Goal: Transaction & Acquisition: Book appointment/travel/reservation

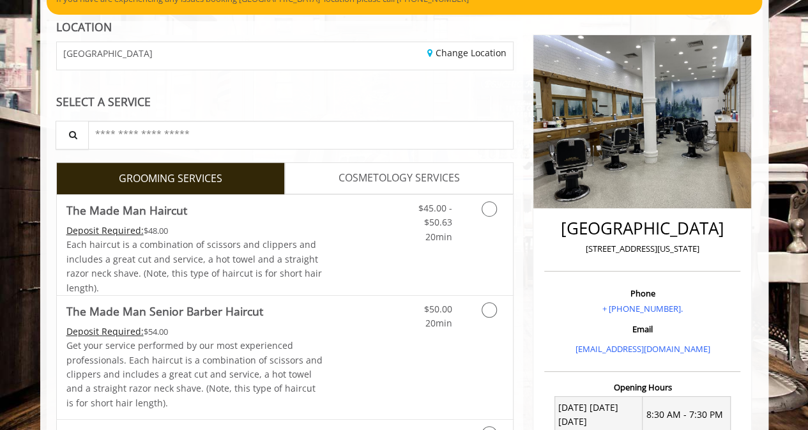
scroll to position [128, 0]
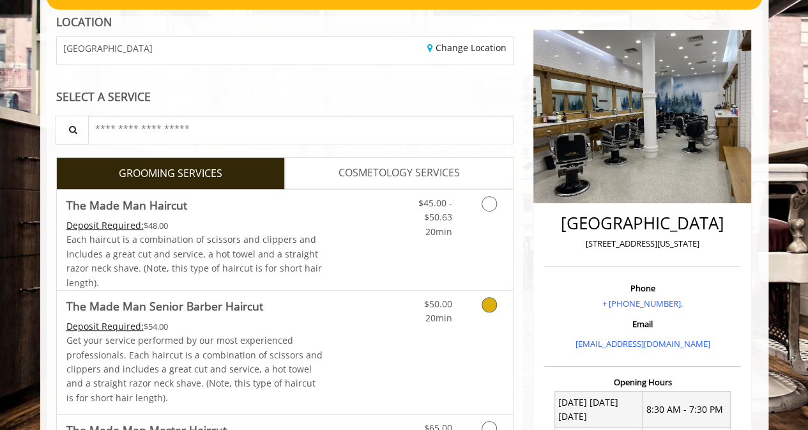
click at [485, 310] on icon "Grooming services" at bounding box center [489, 304] width 15 height 15
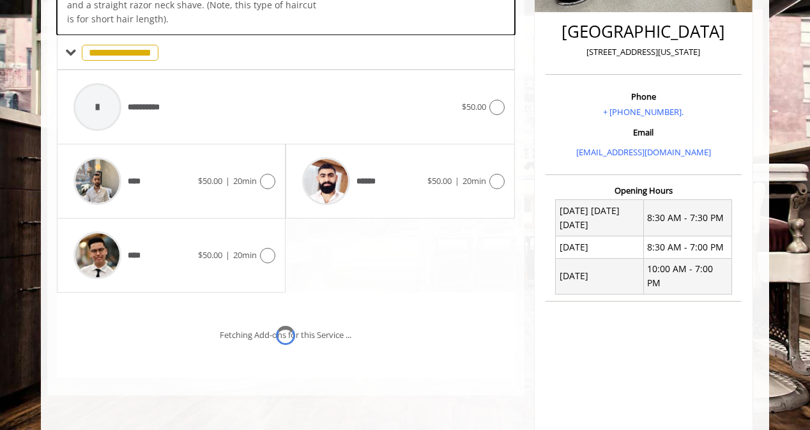
scroll to position [354, 0]
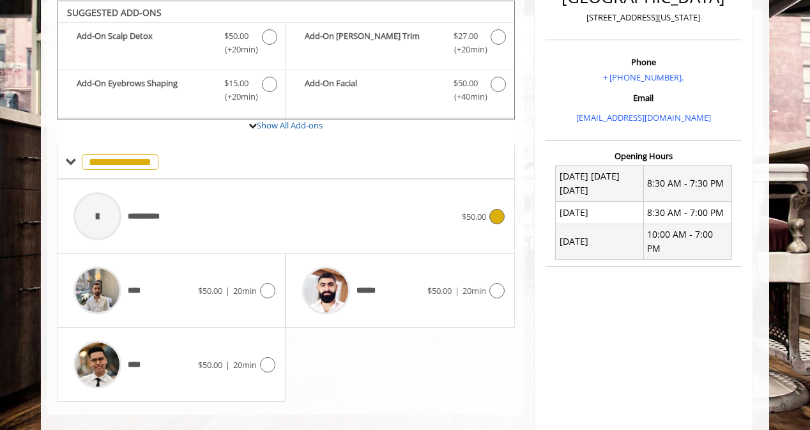
click at [144, 210] on span "**********" at bounding box center [149, 216] width 43 height 13
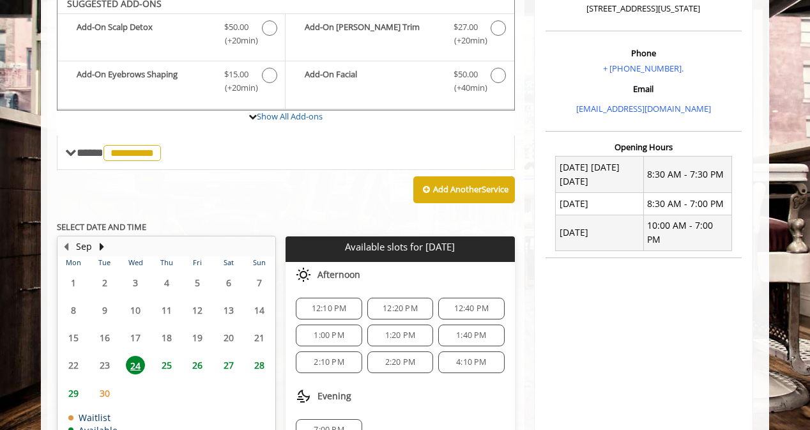
scroll to position [354, 0]
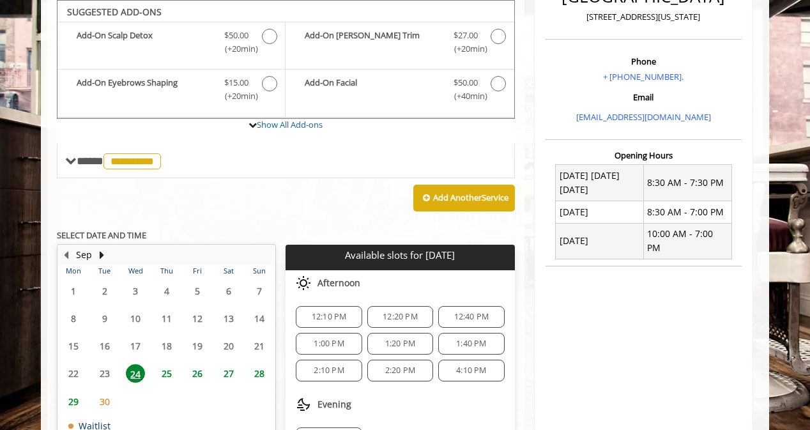
click at [330, 312] on span "12:10 PM" at bounding box center [329, 317] width 35 height 10
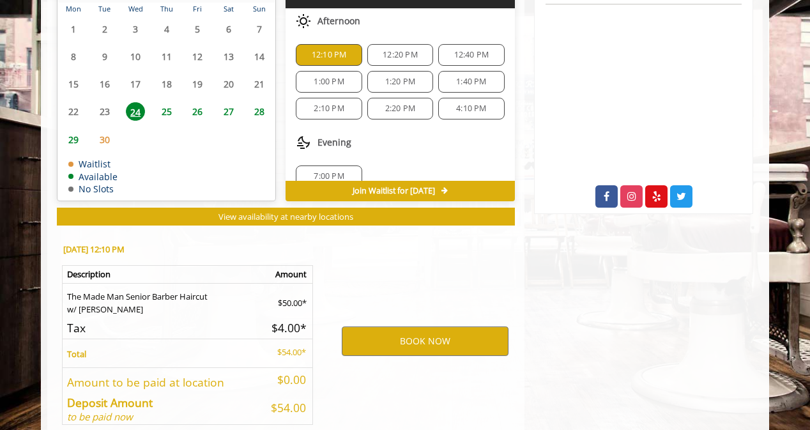
scroll to position [677, 0]
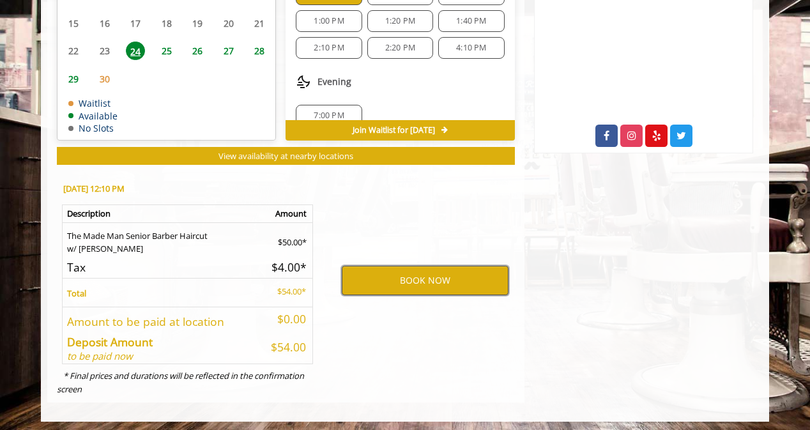
click at [396, 283] on button "BOOK NOW" at bounding box center [425, 280] width 167 height 29
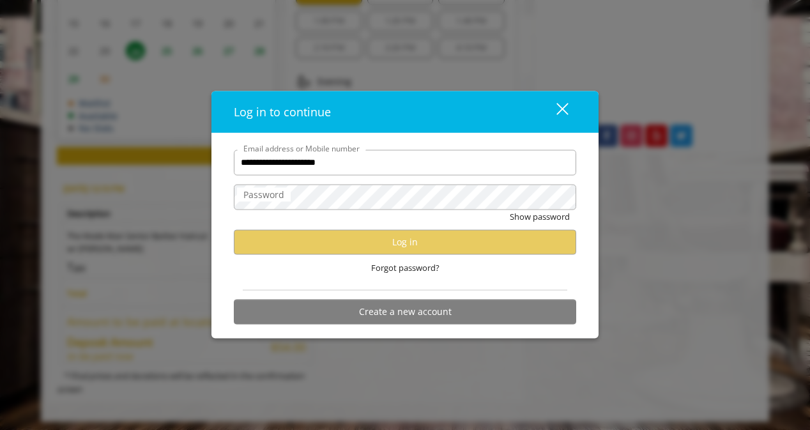
type input "**********"
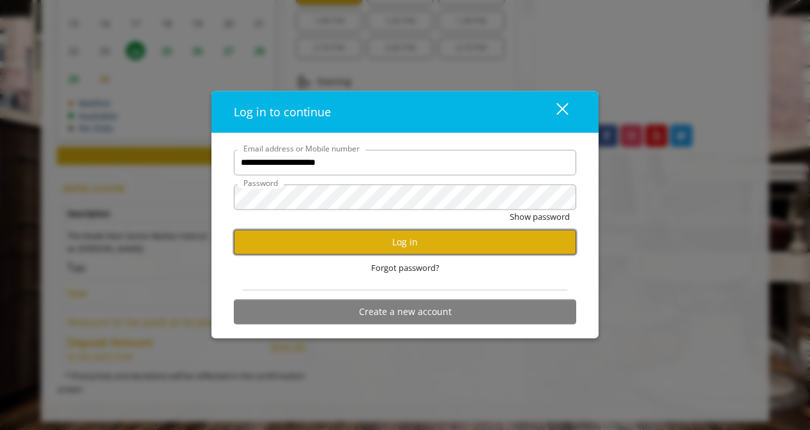
click at [429, 254] on button "Log in" at bounding box center [405, 241] width 342 height 25
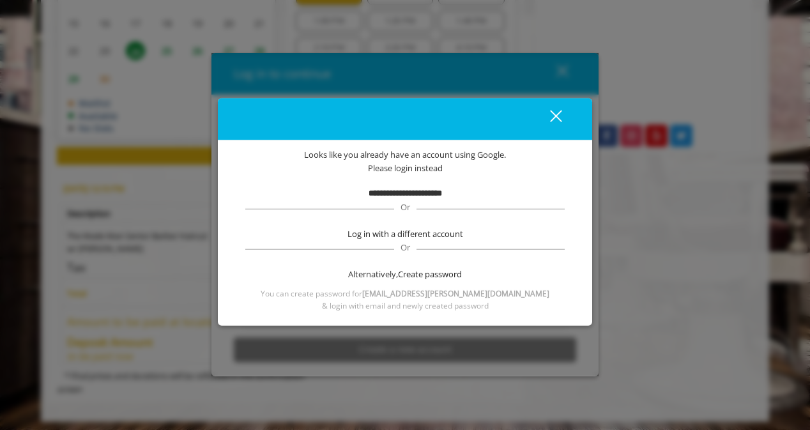
click at [562, 114] on button "close" at bounding box center [547, 118] width 43 height 26
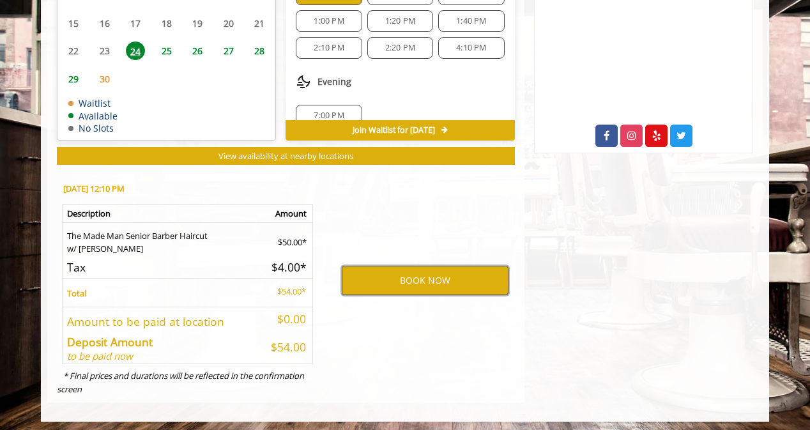
click at [430, 278] on button "BOOK NOW" at bounding box center [425, 280] width 167 height 29
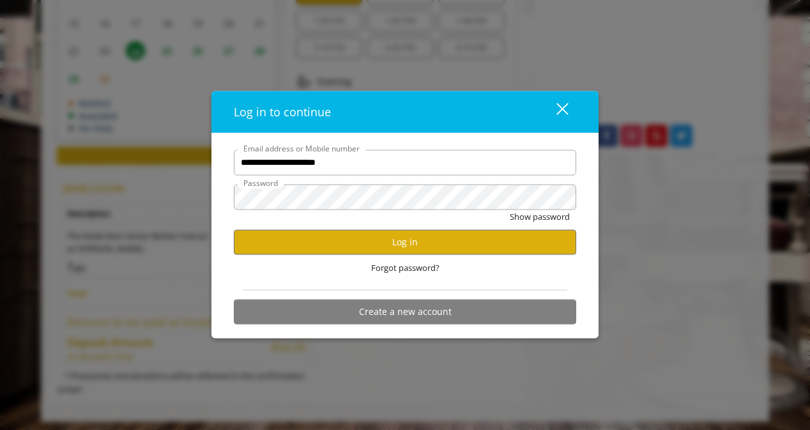
click at [558, 105] on div "close dialog" at bounding box center [562, 109] width 12 height 12
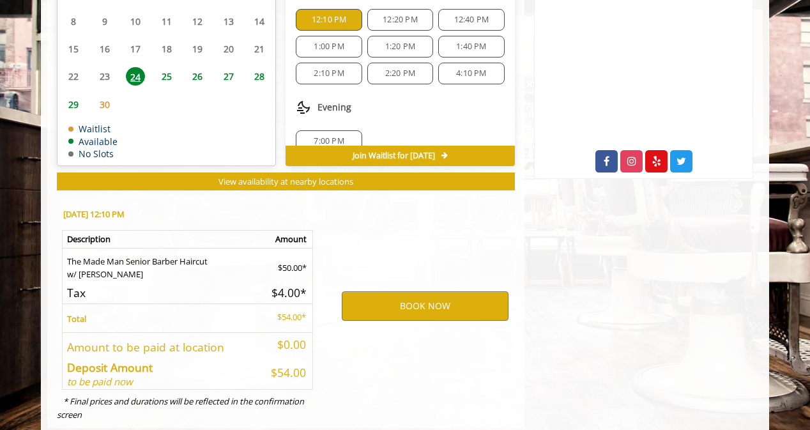
scroll to position [600, 0]
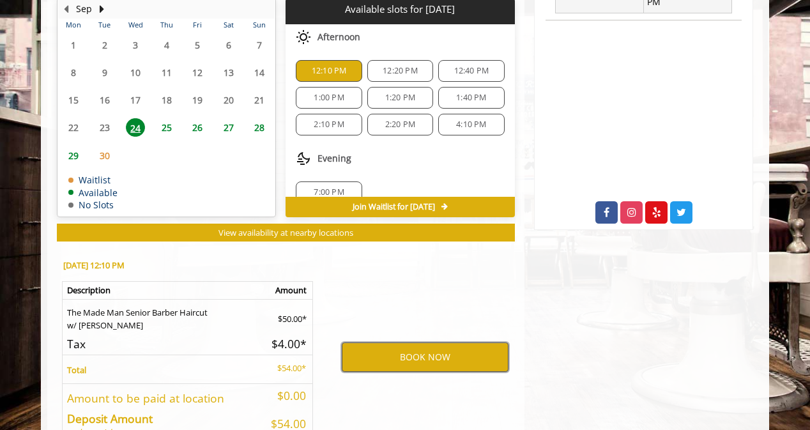
click at [436, 354] on button "BOOK NOW" at bounding box center [425, 356] width 167 height 29
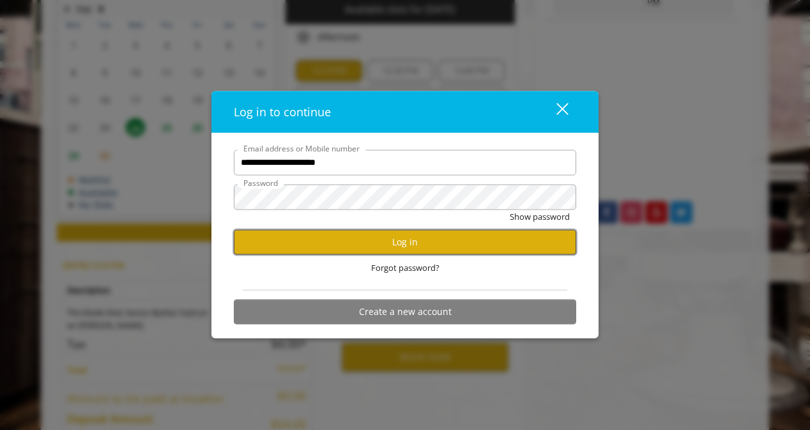
click at [356, 236] on button "Log in" at bounding box center [405, 241] width 342 height 25
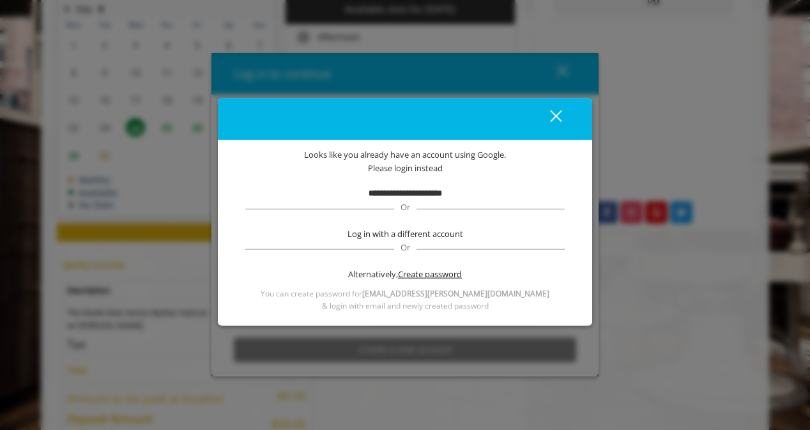
click at [413, 273] on span "Create password" at bounding box center [430, 274] width 64 height 13
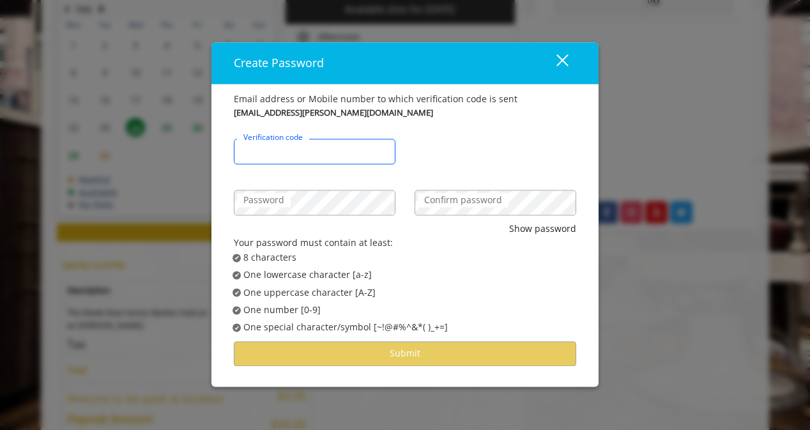
click at [343, 149] on input "Verification code" at bounding box center [315, 152] width 162 height 26
type input "******"
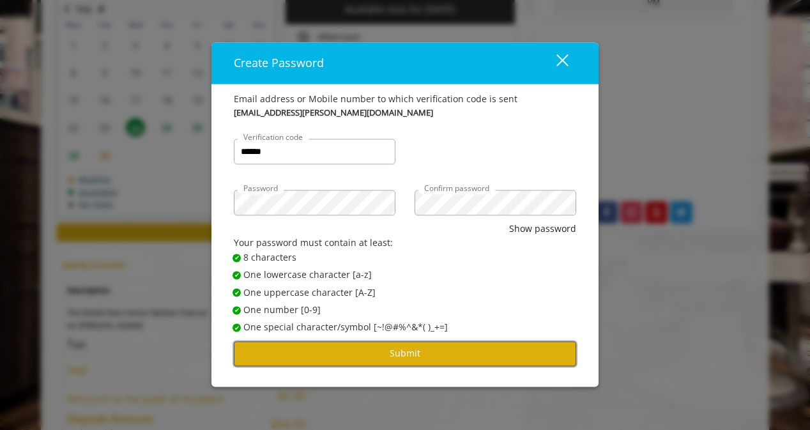
click at [433, 358] on button "Submit" at bounding box center [405, 353] width 342 height 25
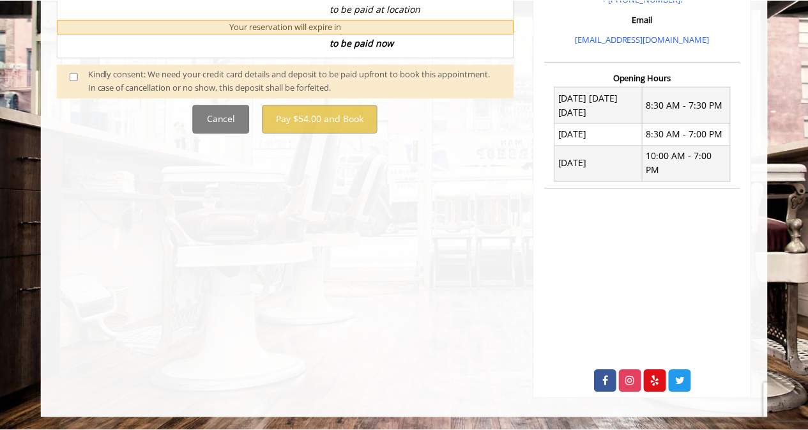
scroll to position [0, 0]
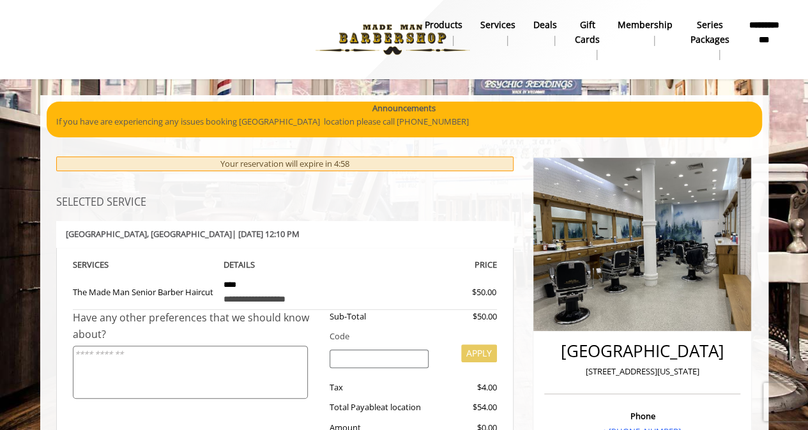
click at [49, 307] on div "**********" at bounding box center [285, 343] width 477 height 293
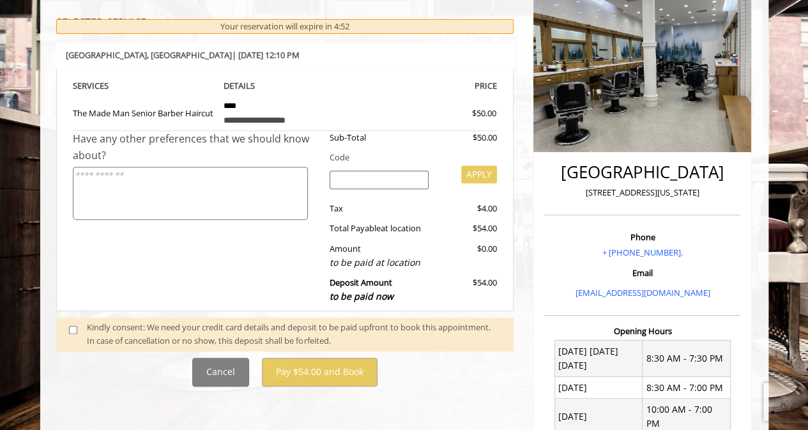
scroll to position [204, 0]
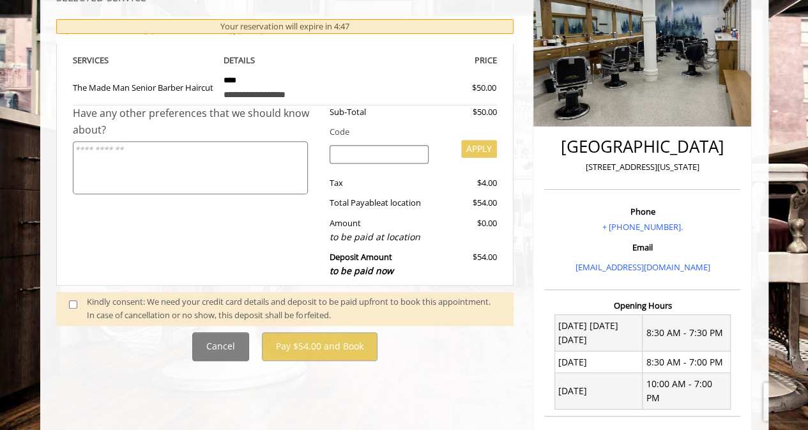
click at [50, 344] on div "Cancel Pay $54.00 and Book" at bounding box center [285, 346] width 477 height 29
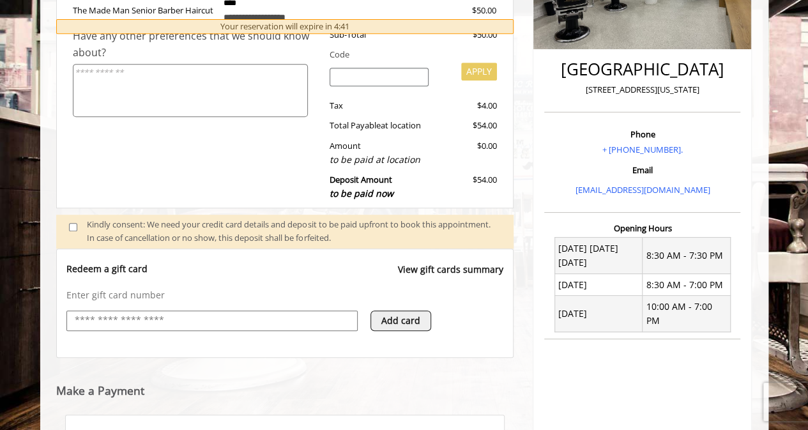
click at [41, 316] on div "**********" at bounding box center [404, 214] width 728 height 801
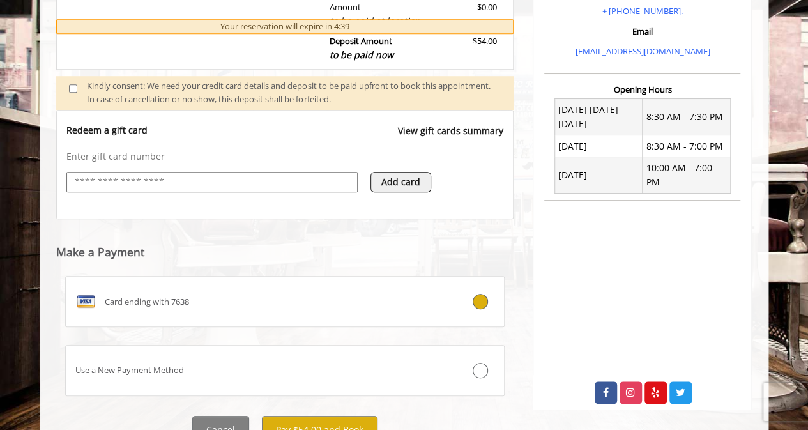
scroll to position [477, 0]
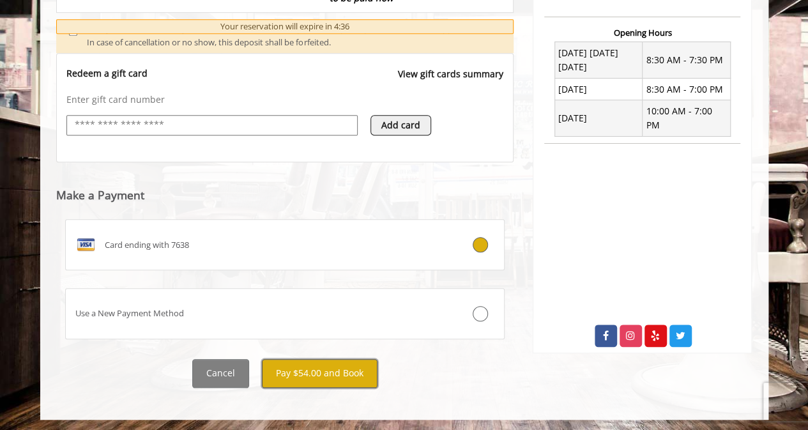
click at [290, 365] on button "Pay $54.00 and Book" at bounding box center [320, 373] width 116 height 29
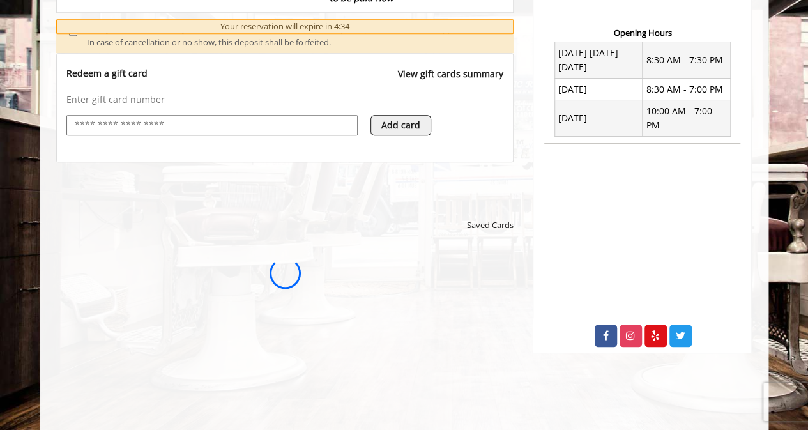
scroll to position [0, 0]
